Goal: Task Accomplishment & Management: Understand process/instructions

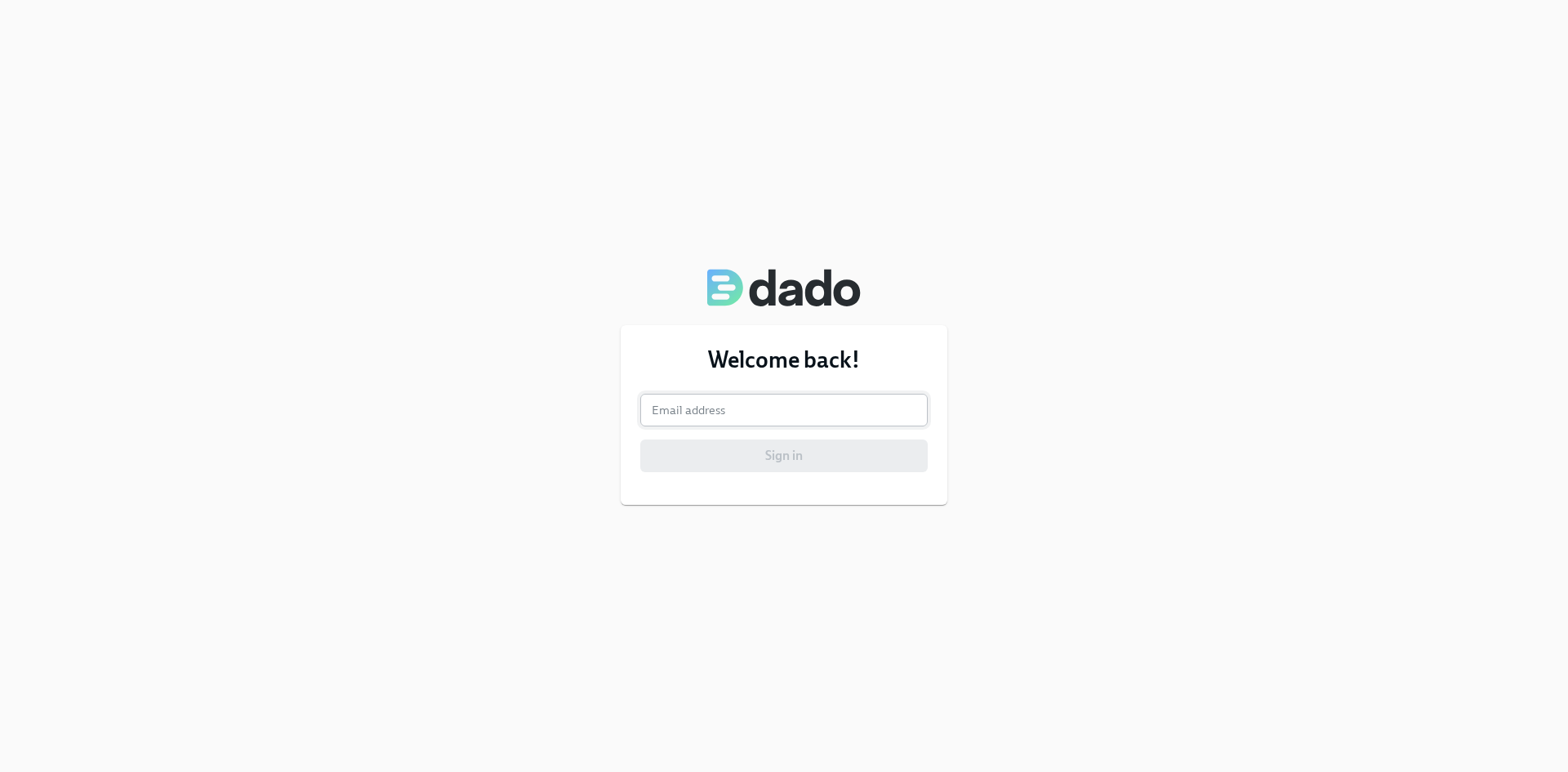
click at [718, 412] on input "email" at bounding box center [784, 411] width 287 height 33
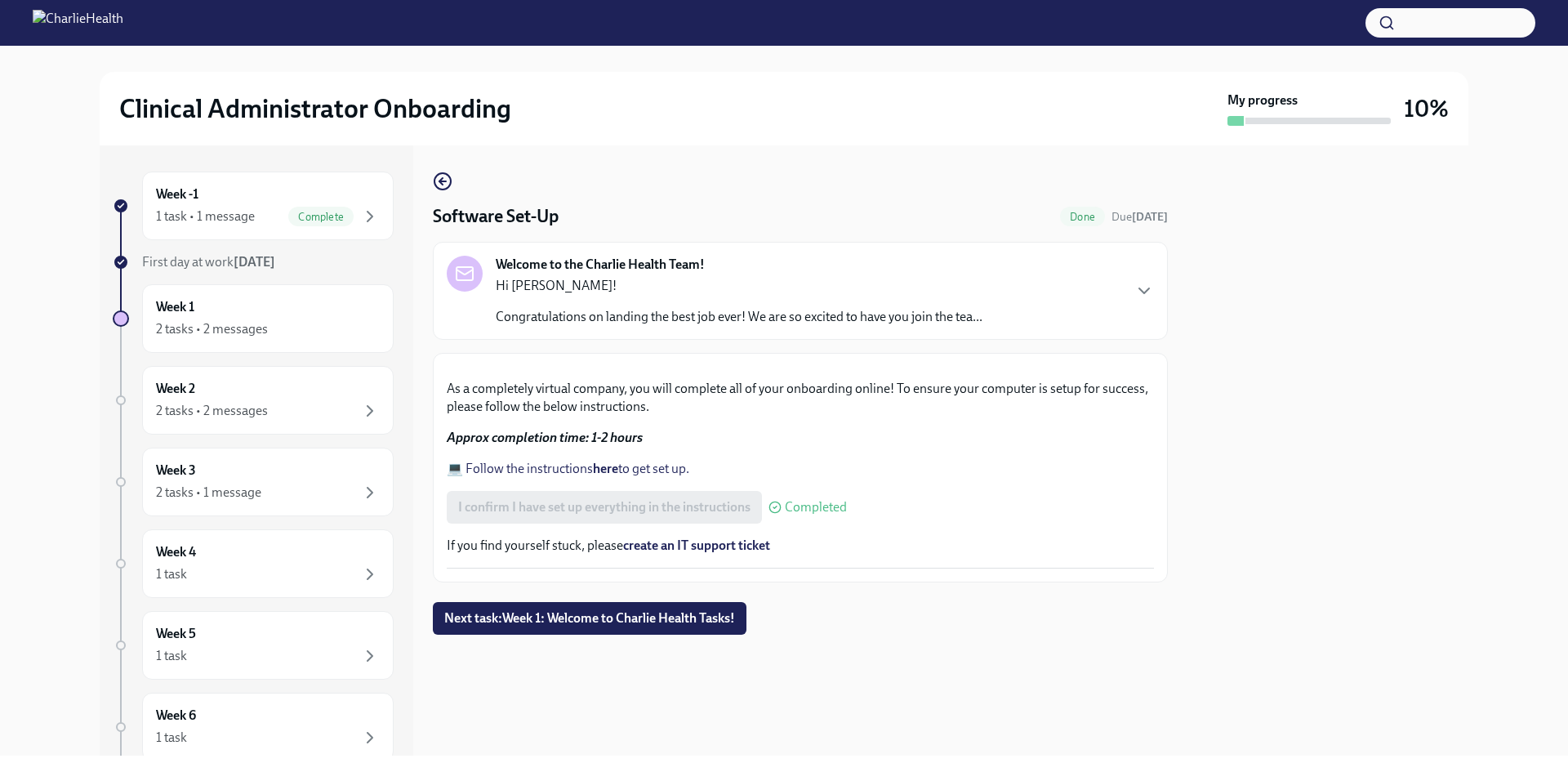
scroll to position [395, 0]
click at [584, 627] on span "Next task : Week 1: Welcome to Charlie Health Tasks!" at bounding box center [590, 619] width 291 height 17
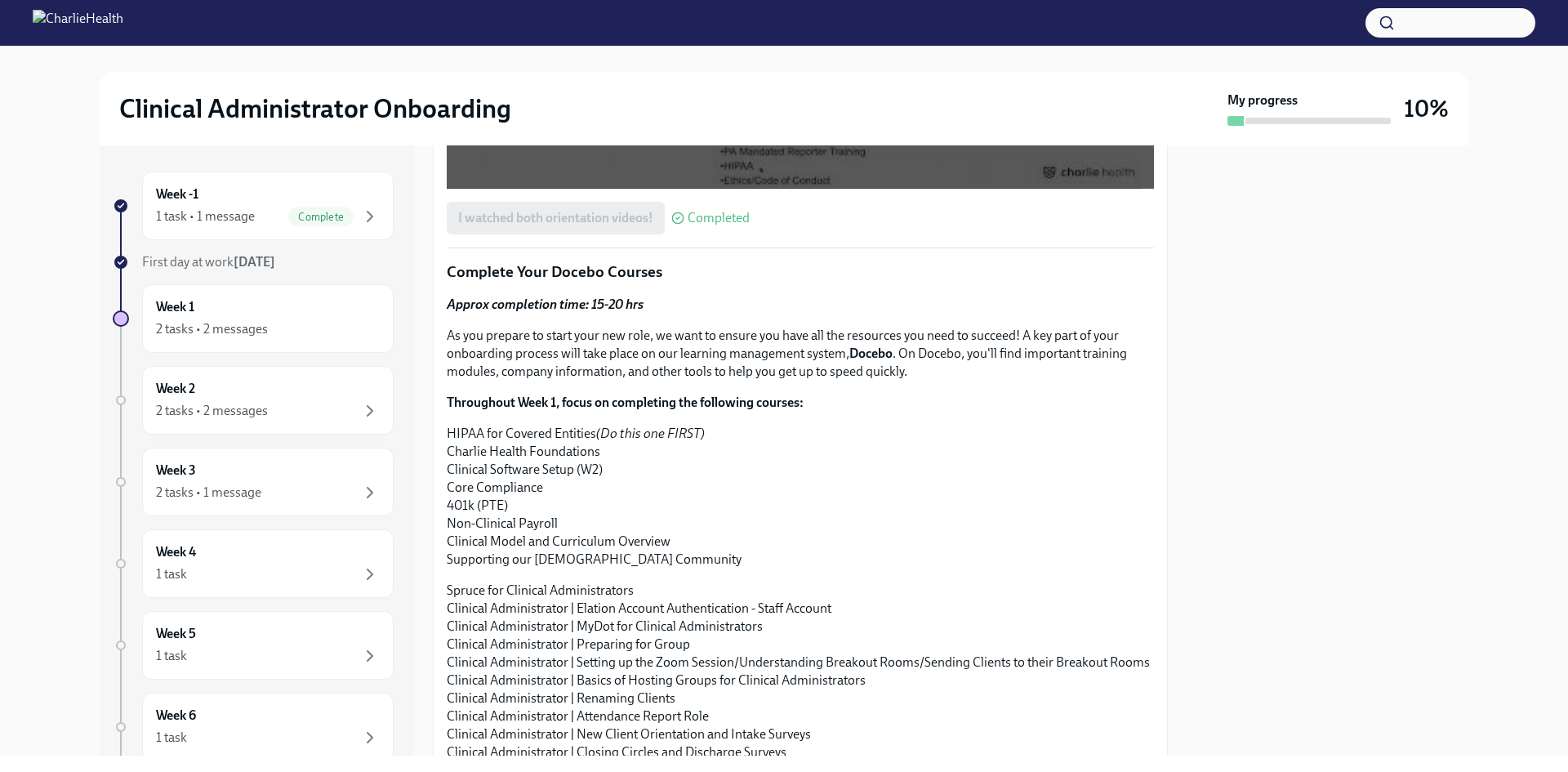
scroll to position [1307, 0]
click at [287, 315] on div "Week 1 2 tasks • 2 messages" at bounding box center [268, 318] width 224 height 41
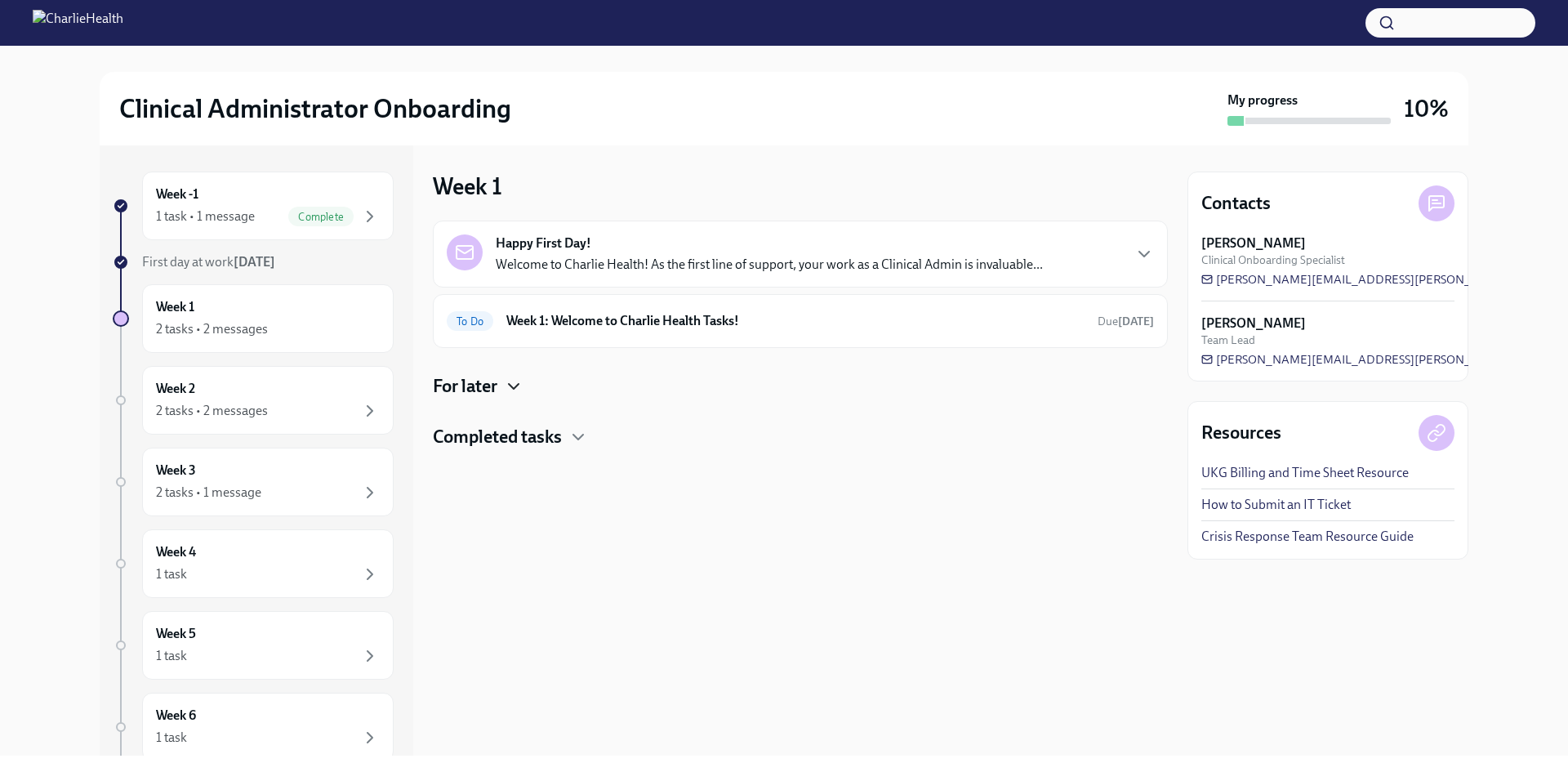
click at [516, 391] on icon "button" at bounding box center [514, 387] width 20 height 20
click at [1082, 443] on div "Week 1: Onboarding Recap! Happy Friday! Pat yourself on the back, because you f…" at bounding box center [801, 445] width 707 height 39
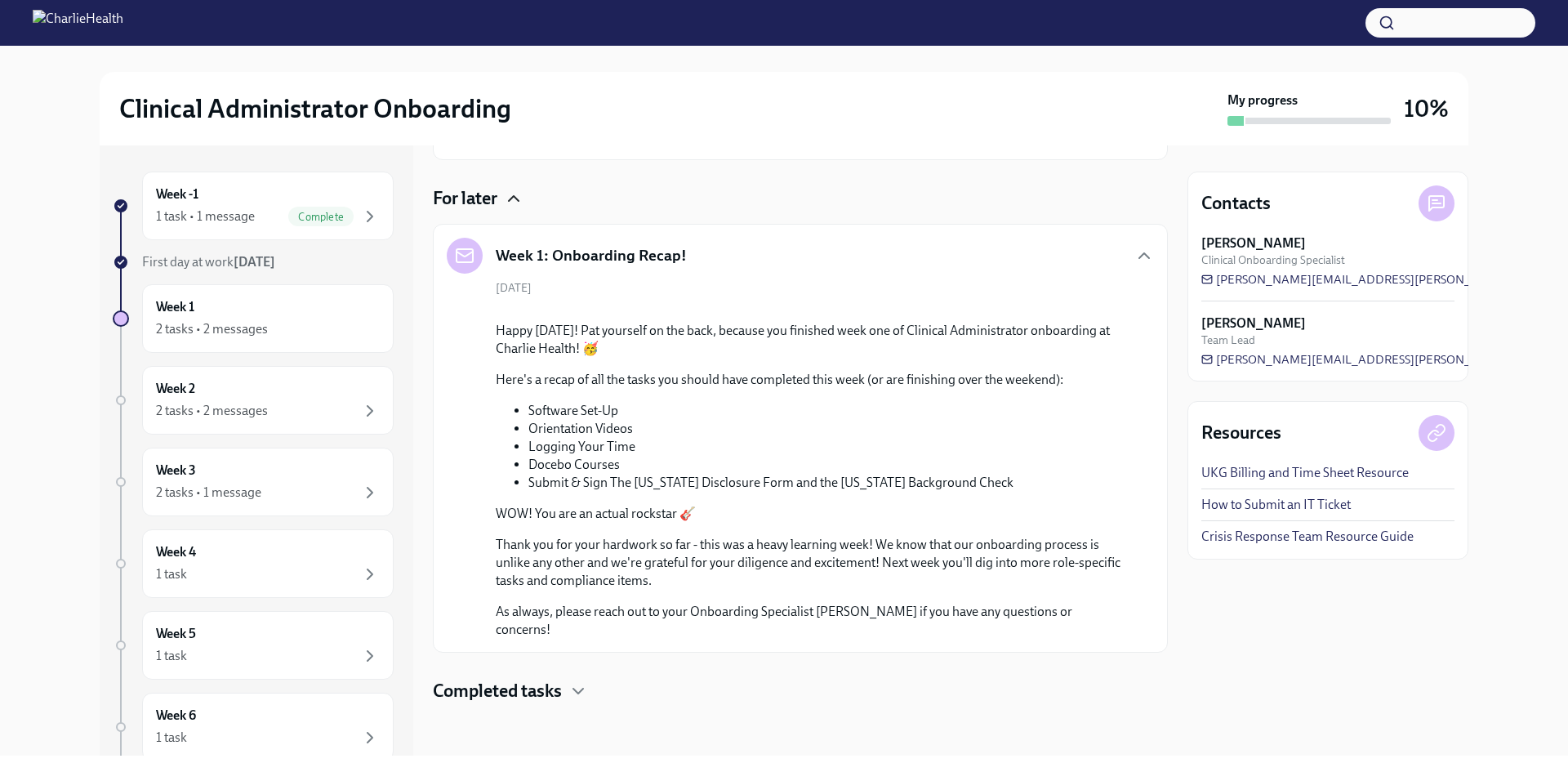
scroll to position [471, 0]
drag, startPoint x: 650, startPoint y: 606, endPoint x: 530, endPoint y: 615, distance: 120.3
click at [530, 438] on li "Orientation Videos" at bounding box center [829, 429] width 600 height 18
click at [688, 456] on li "Logging Your Time" at bounding box center [829, 447] width 600 height 18
drag, startPoint x: 638, startPoint y: 631, endPoint x: 524, endPoint y: 644, distance: 114.7
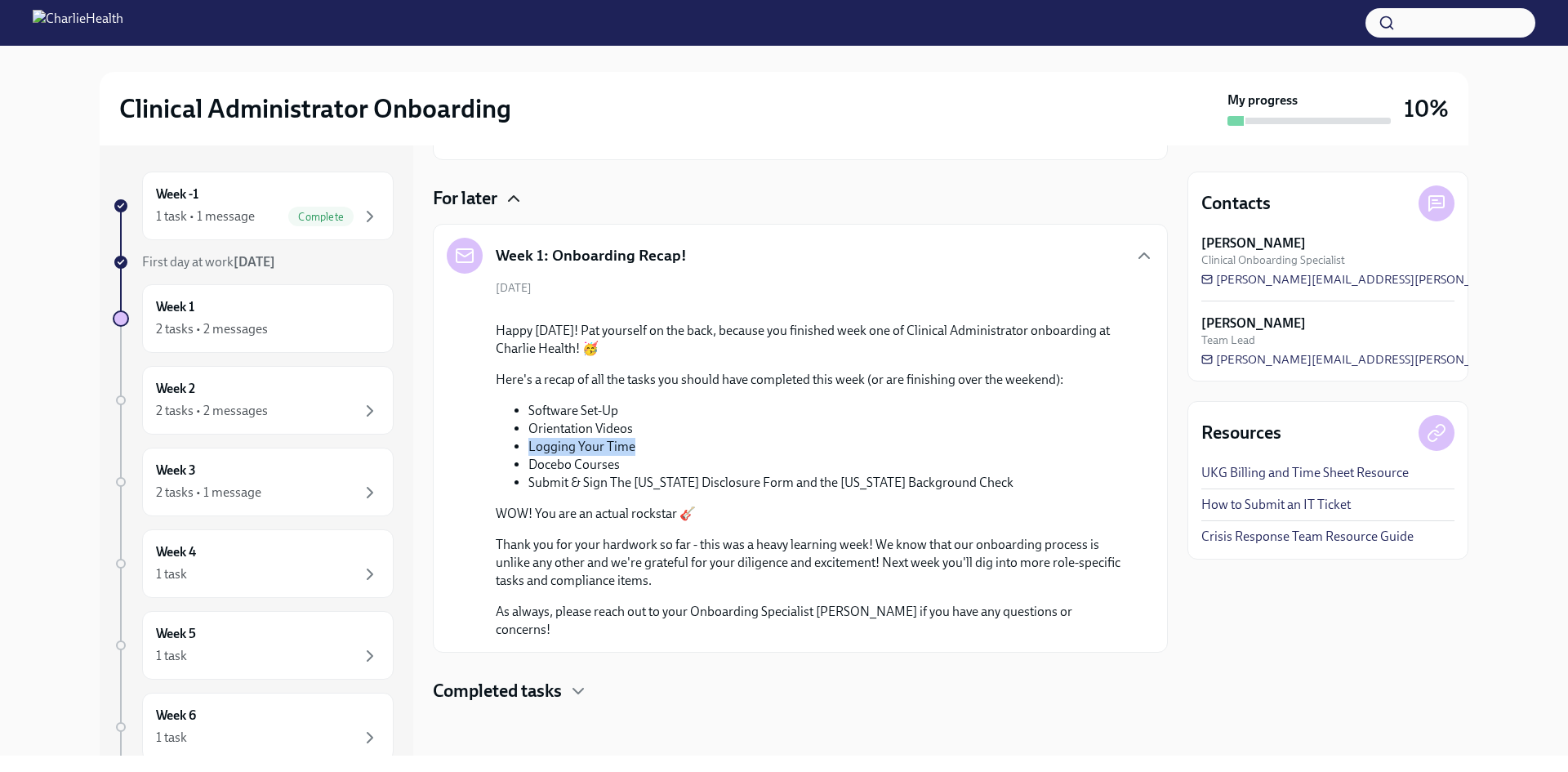
click at [529, 456] on li "Logging Your Time" at bounding box center [829, 447] width 600 height 18
